Goal: Find specific page/section: Find specific page/section

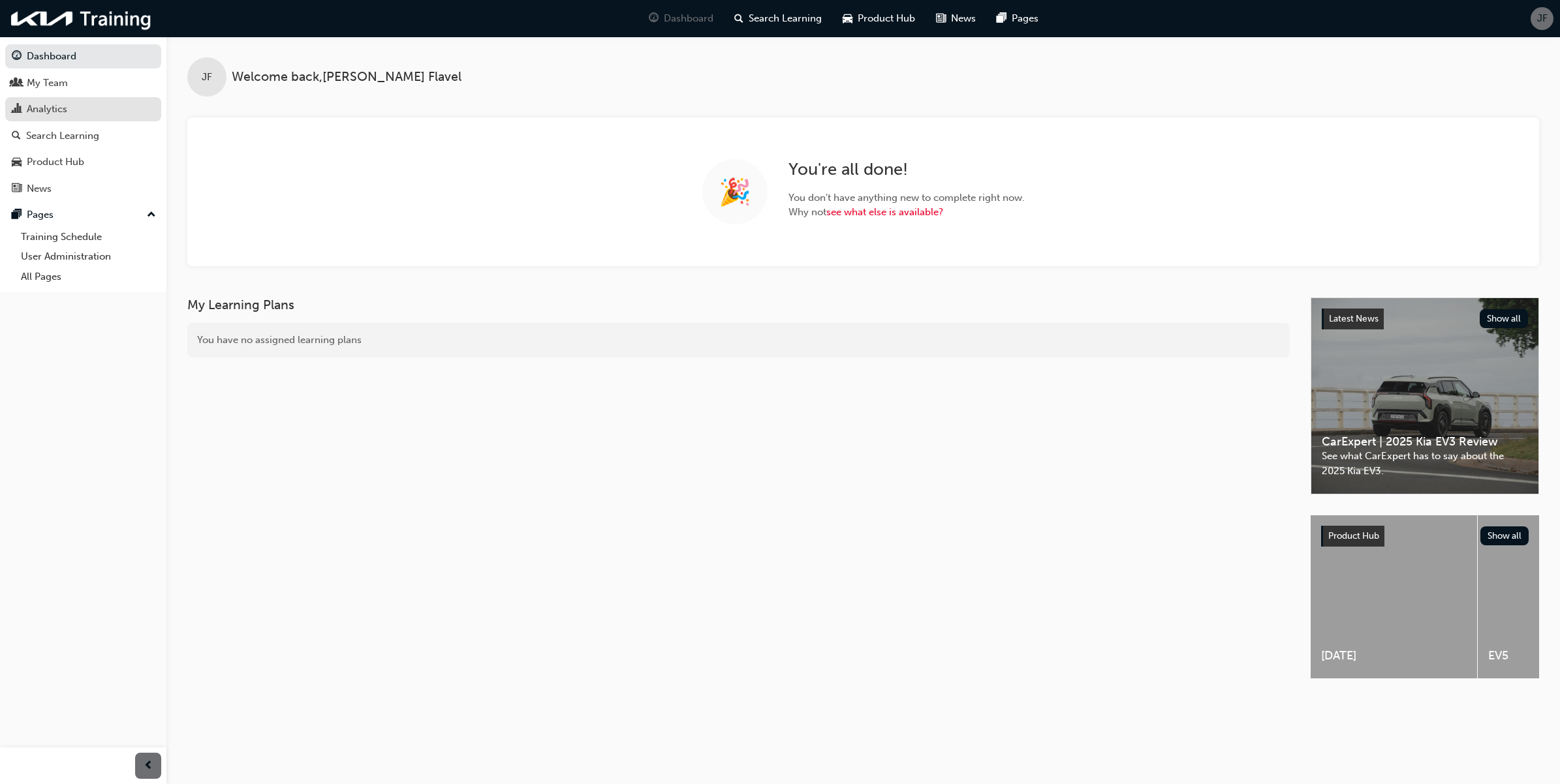
click at [73, 116] on div "Analytics" at bounding box center [83, 109] width 143 height 16
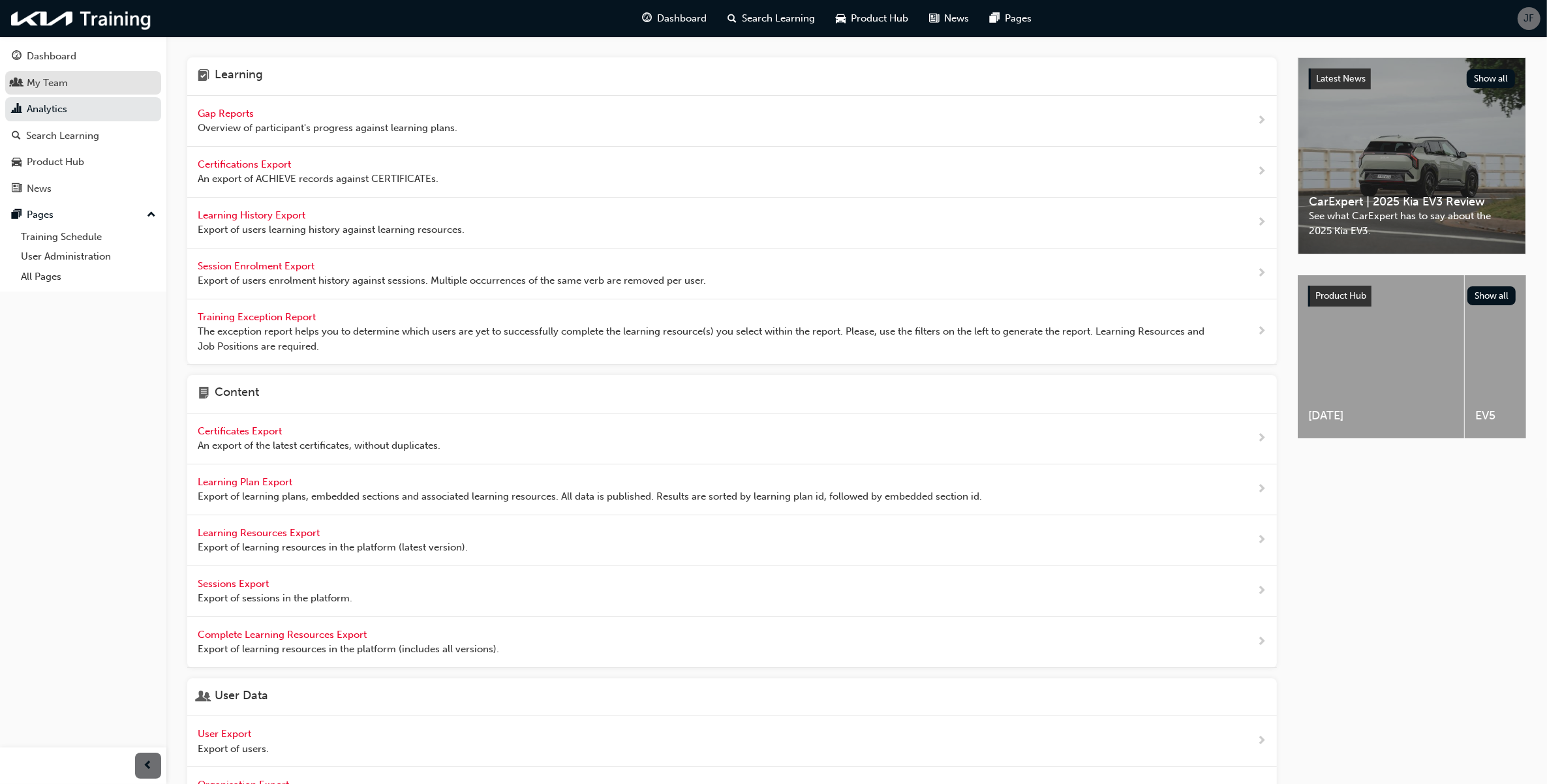
click at [53, 92] on link "My Team" at bounding box center [84, 83] width 156 height 24
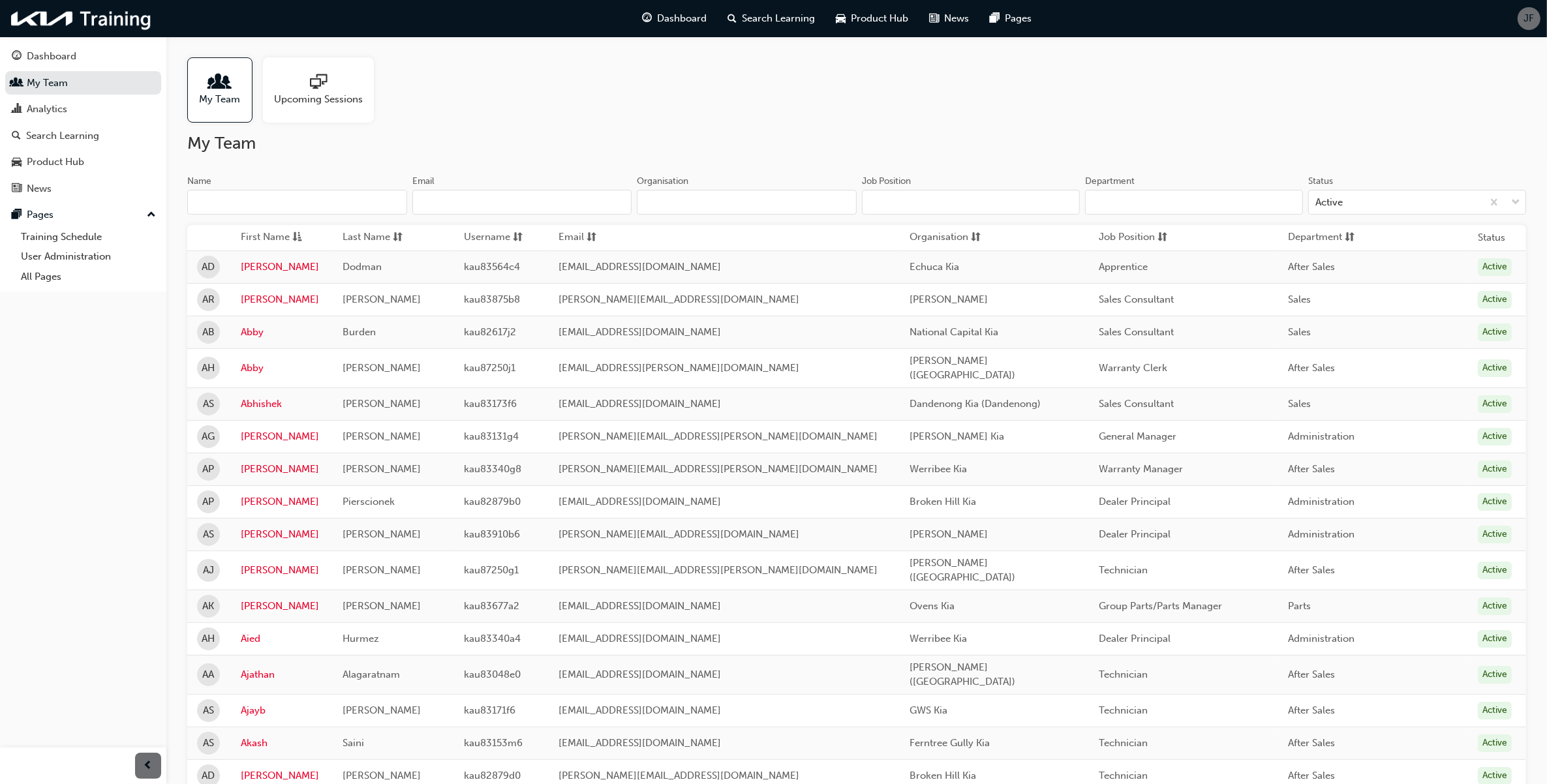
click at [357, 203] on input "Name" at bounding box center [297, 202] width 220 height 25
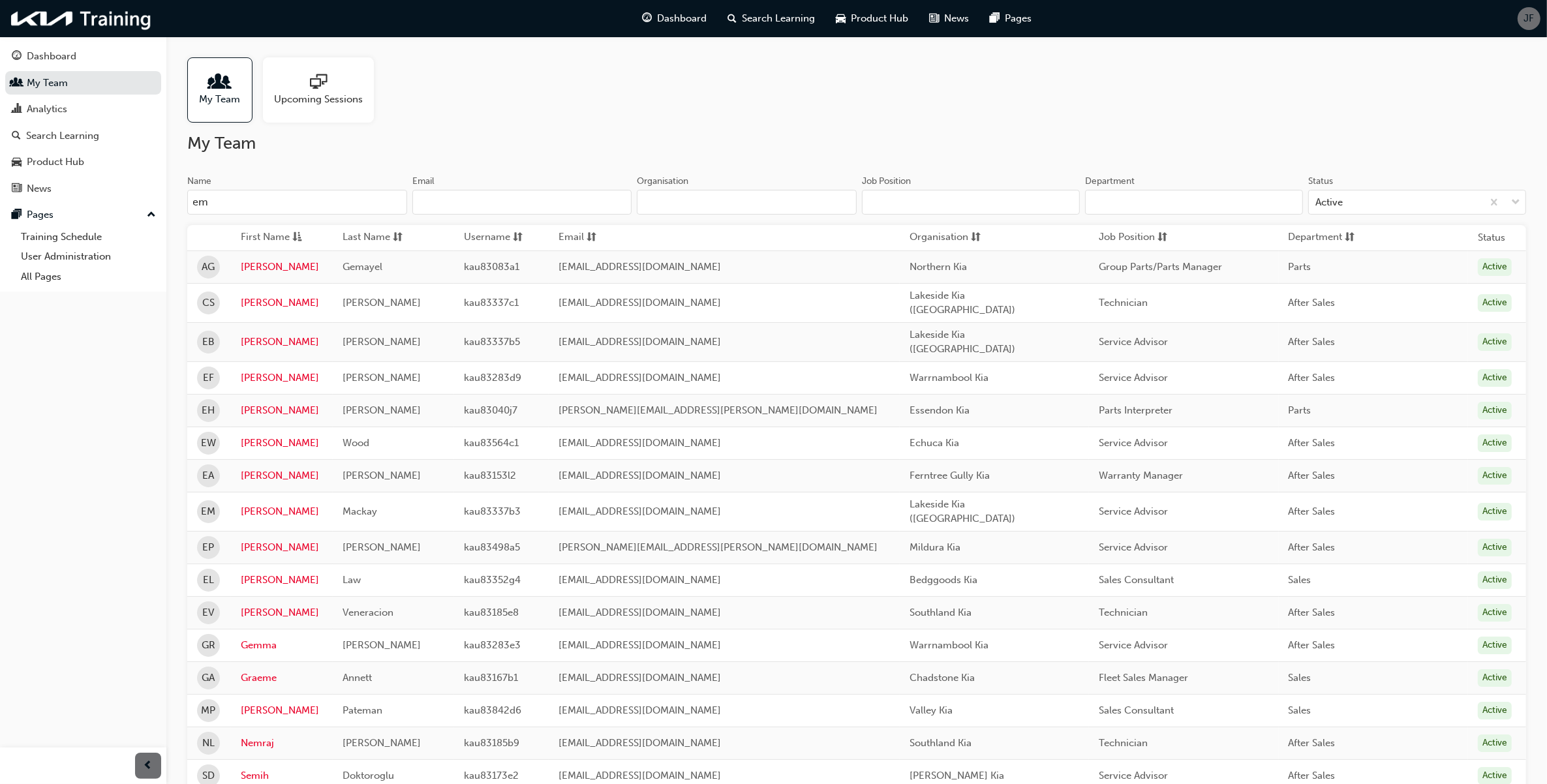
type input "emi"
